Goal: Information Seeking & Learning: Compare options

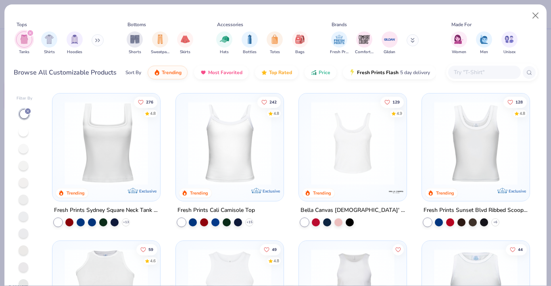
click at [23, 132] on div at bounding box center [24, 132] width 10 height 10
click at [241, 135] on img at bounding box center [229, 143] width 91 height 83
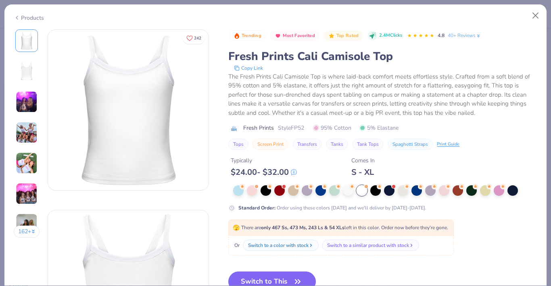
click at [24, 18] on div "Products" at bounding box center [29, 18] width 30 height 8
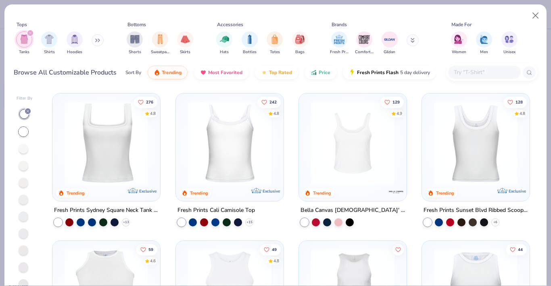
click at [143, 136] on img at bounding box center [105, 143] width 91 height 83
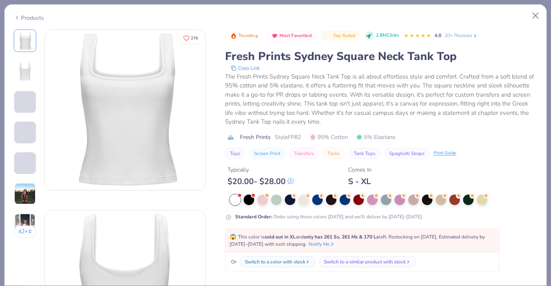
click at [38, 17] on div "Products" at bounding box center [29, 18] width 30 height 8
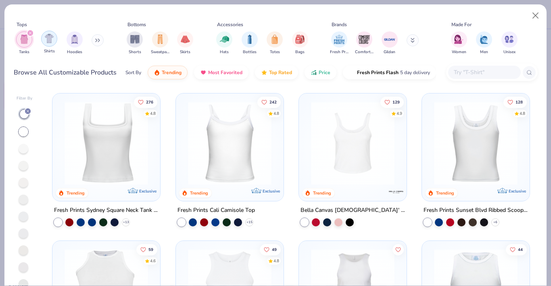
click at [49, 43] on img "filter for Shirts" at bounding box center [49, 38] width 9 height 9
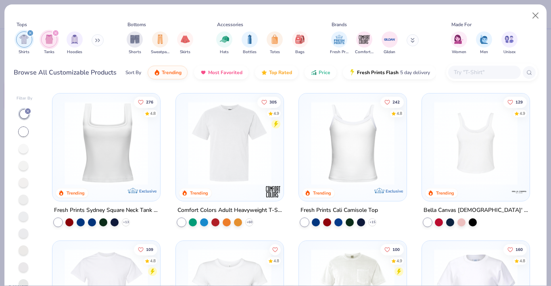
click at [236, 131] on img at bounding box center [229, 143] width 91 height 83
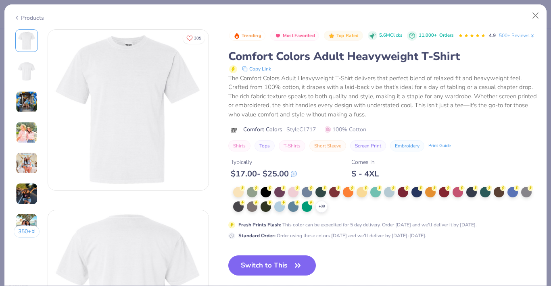
click at [22, 17] on div "Products" at bounding box center [29, 18] width 30 height 8
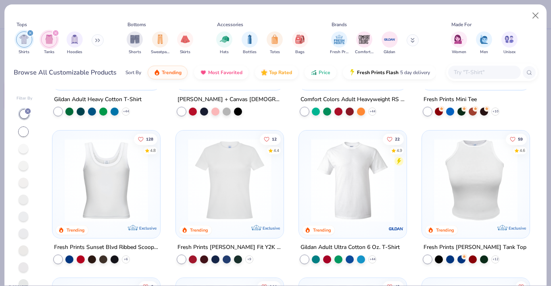
scroll to position [260, 0]
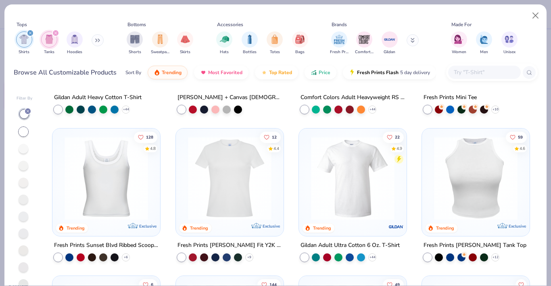
click at [120, 143] on img at bounding box center [105, 177] width 91 height 83
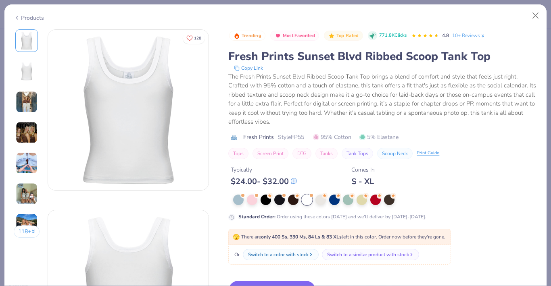
click at [29, 98] on img at bounding box center [27, 102] width 22 height 22
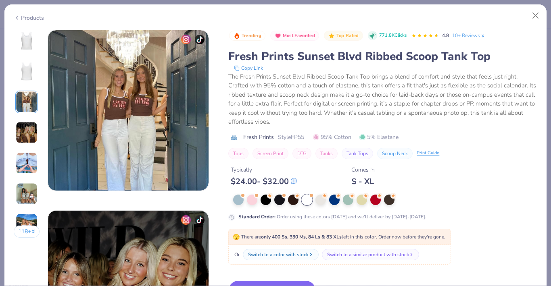
scroll to position [361, 0]
click at [31, 144] on div "118 +" at bounding box center [27, 136] width 26 height 214
click at [30, 162] on img at bounding box center [27, 163] width 22 height 22
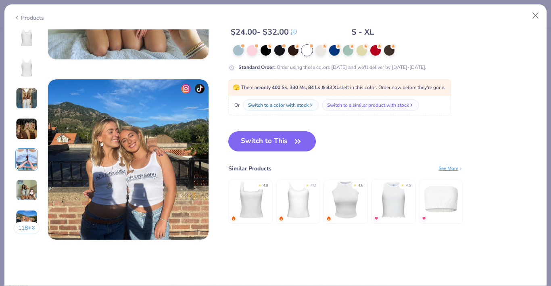
scroll to position [1034, 0]
click at [242, 192] on img at bounding box center [250, 200] width 38 height 38
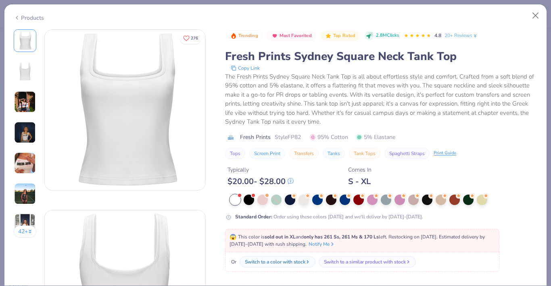
click at [26, 129] on img at bounding box center [25, 133] width 22 height 22
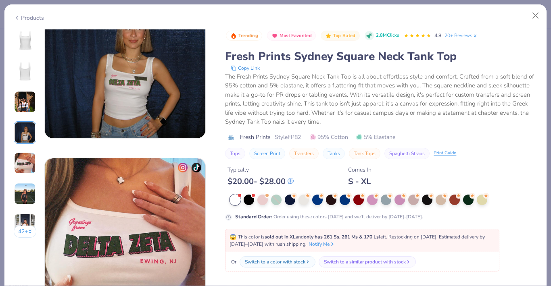
scroll to position [595, 0]
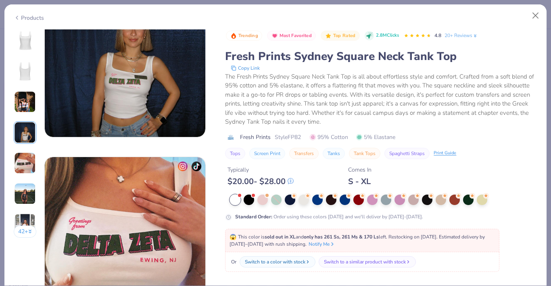
click at [28, 98] on img at bounding box center [25, 102] width 22 height 22
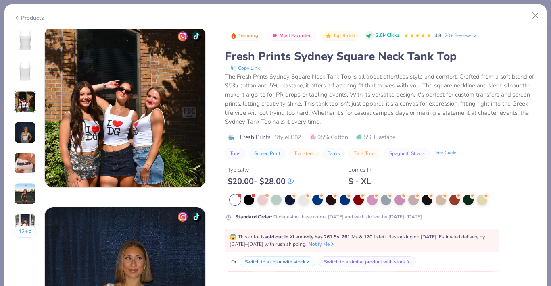
scroll to position [361, 0]
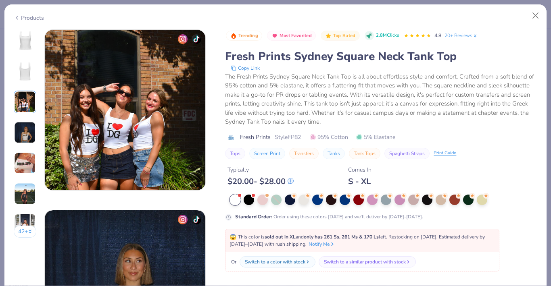
click at [31, 16] on div "Products" at bounding box center [29, 18] width 30 height 8
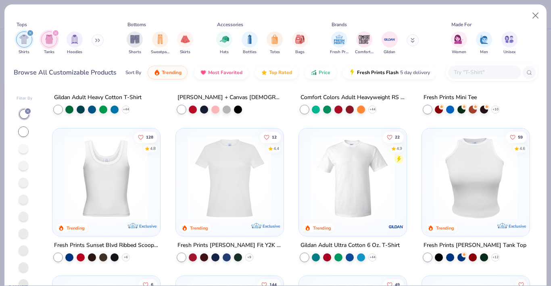
click at [122, 177] on img at bounding box center [105, 177] width 91 height 83
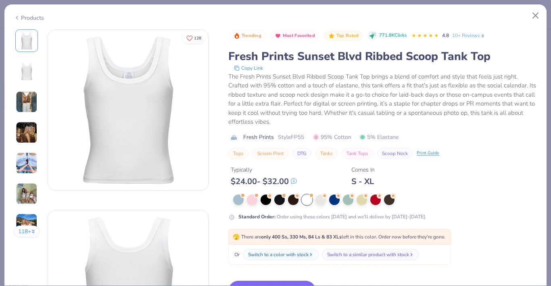
click at [29, 107] on img at bounding box center [27, 102] width 22 height 22
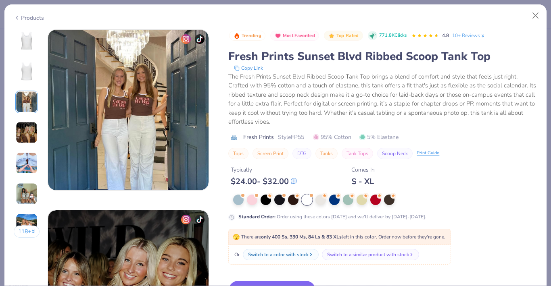
click at [30, 135] on img at bounding box center [27, 133] width 22 height 22
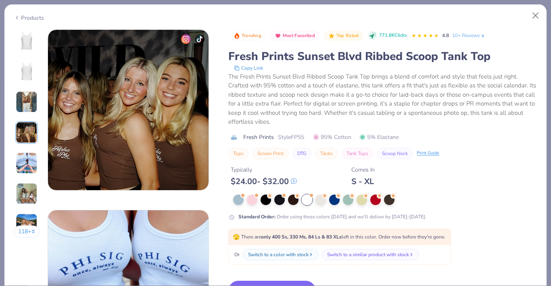
click at [33, 160] on img at bounding box center [27, 163] width 22 height 22
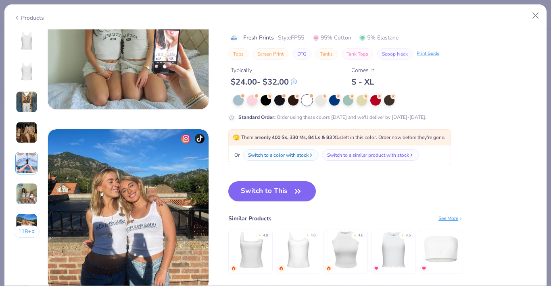
scroll to position [983, 0]
click at [254, 256] on img at bounding box center [250, 250] width 38 height 38
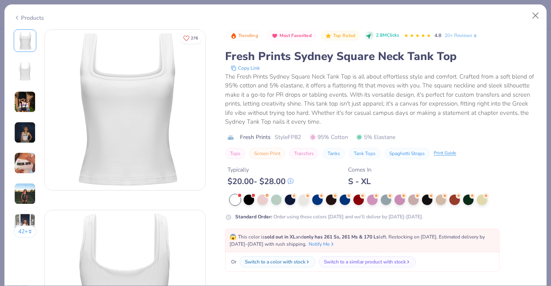
click at [30, 17] on div "Products" at bounding box center [29, 18] width 30 height 8
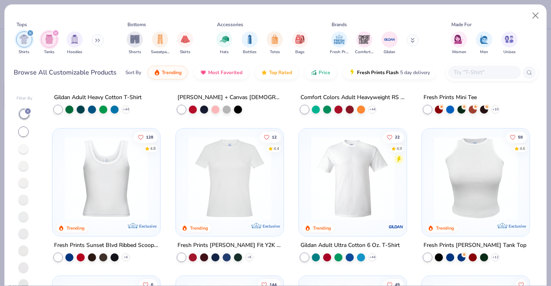
click at [105, 161] on img at bounding box center [105, 177] width 91 height 83
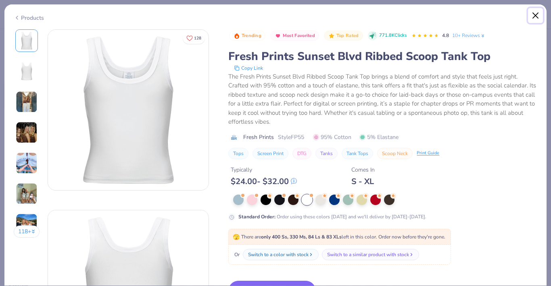
click at [531, 14] on button "Close" at bounding box center [535, 15] width 15 height 15
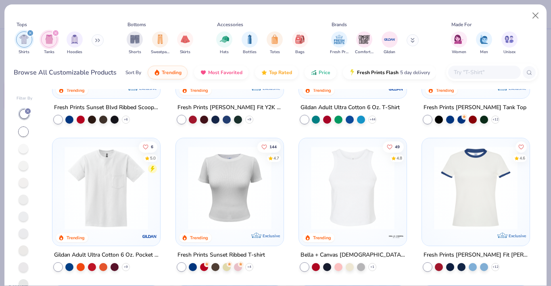
scroll to position [404, 0]
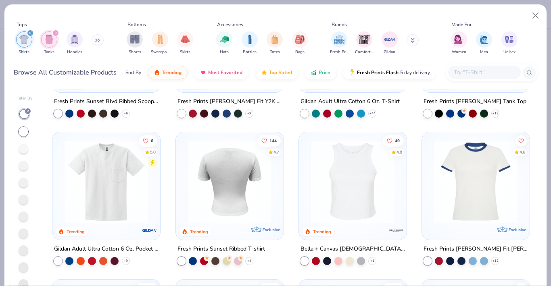
click at [249, 172] on div at bounding box center [229, 181] width 275 height 83
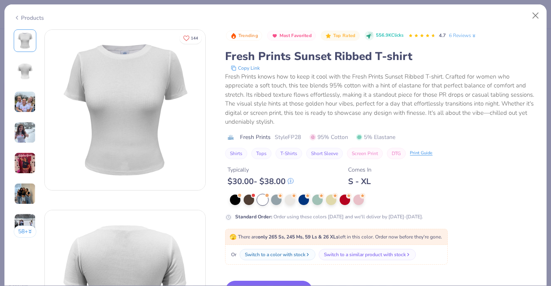
click at [26, 95] on img at bounding box center [25, 102] width 22 height 22
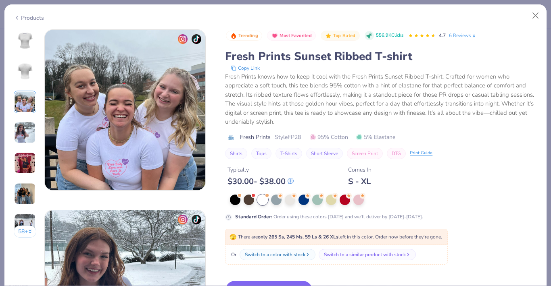
click at [28, 131] on img at bounding box center [25, 133] width 22 height 22
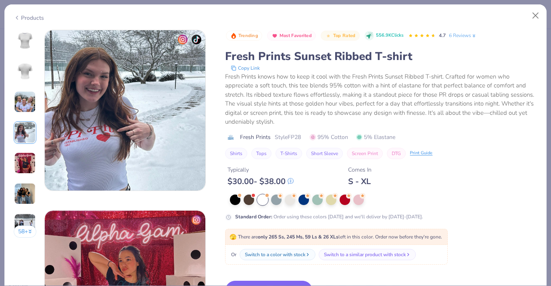
scroll to position [542, 0]
click at [531, 16] on button "Close" at bounding box center [535, 15] width 15 height 15
